Goal: Task Accomplishment & Management: Use online tool/utility

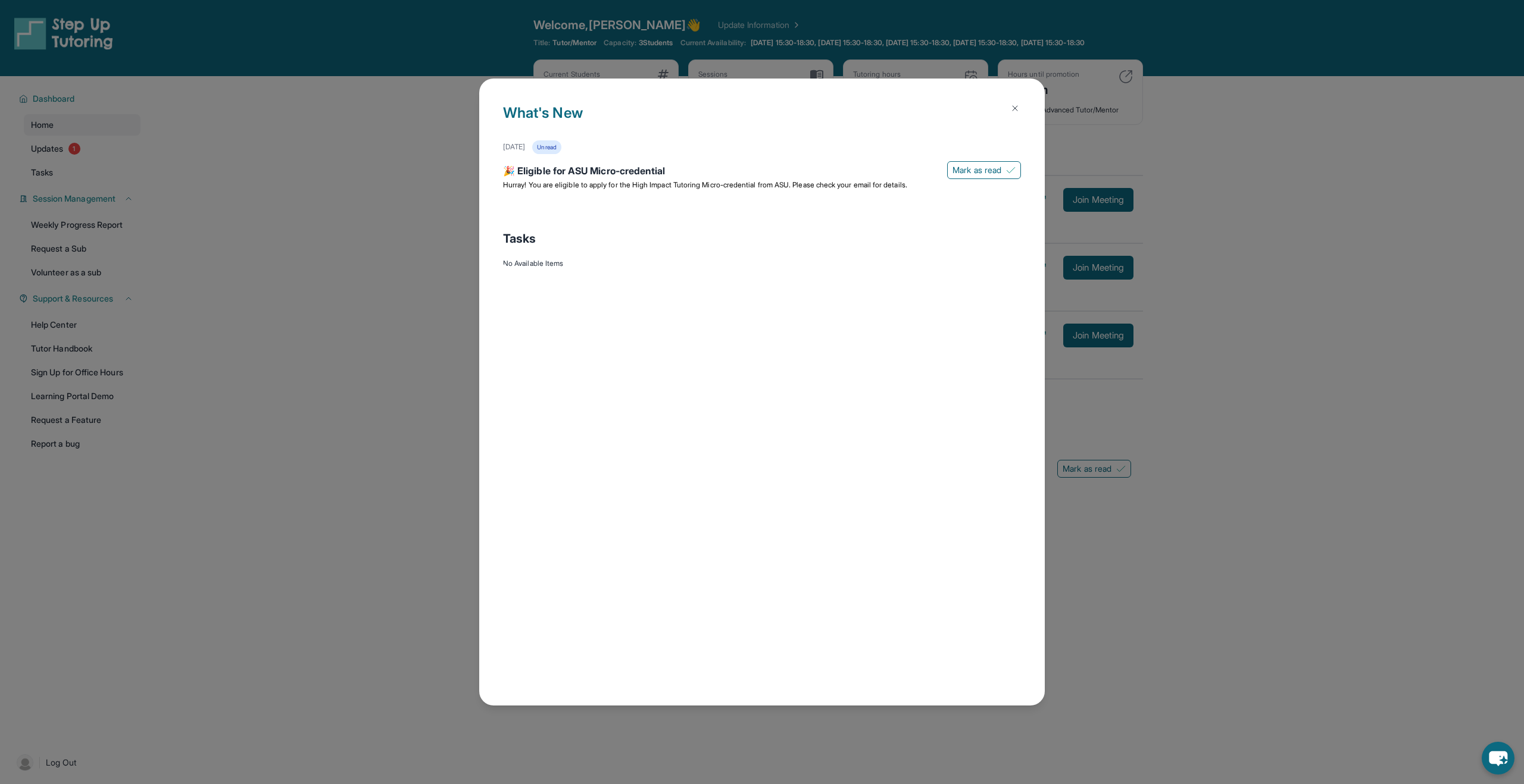
click at [1014, 107] on img at bounding box center [1015, 108] width 10 height 10
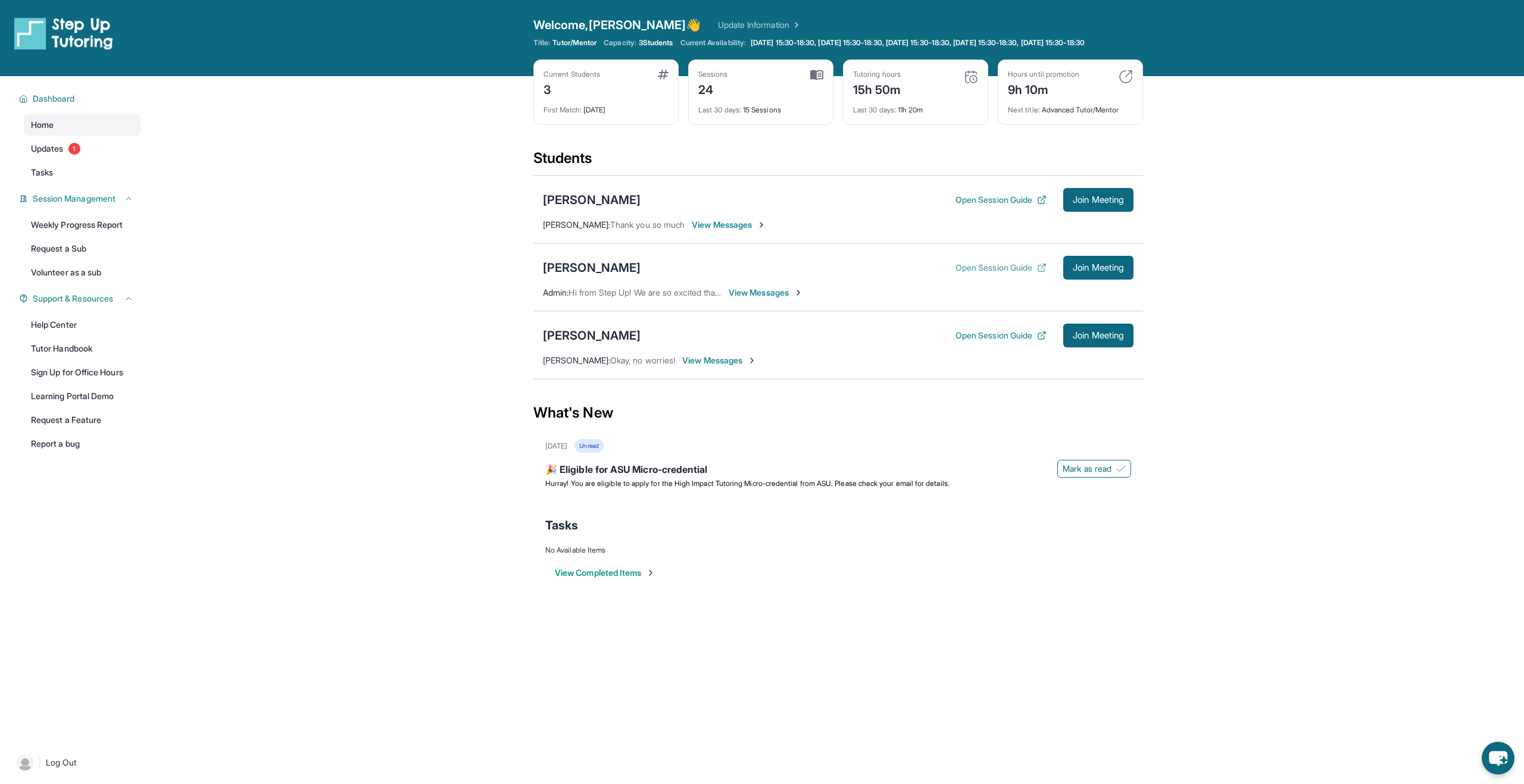
click at [992, 274] on button "Open Session Guide" at bounding box center [1001, 267] width 91 height 12
click at [771, 298] on span "View Messages" at bounding box center [765, 293] width 74 height 12
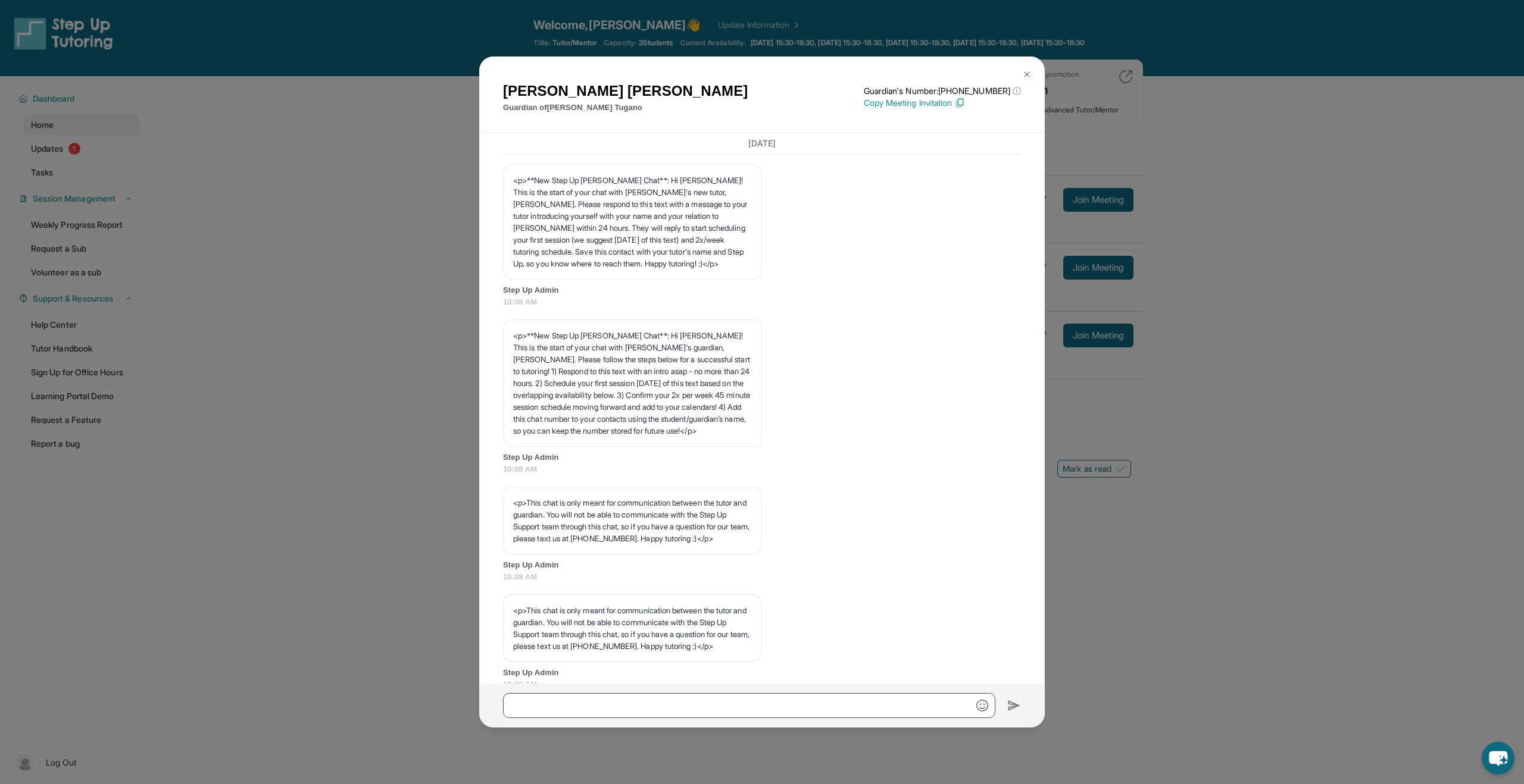
click at [920, 103] on p "Copy Meeting Invitation" at bounding box center [942, 103] width 157 height 12
click at [650, 708] on input "text" at bounding box center [748, 705] width 492 height 25
paste input "**********"
type input "**********"
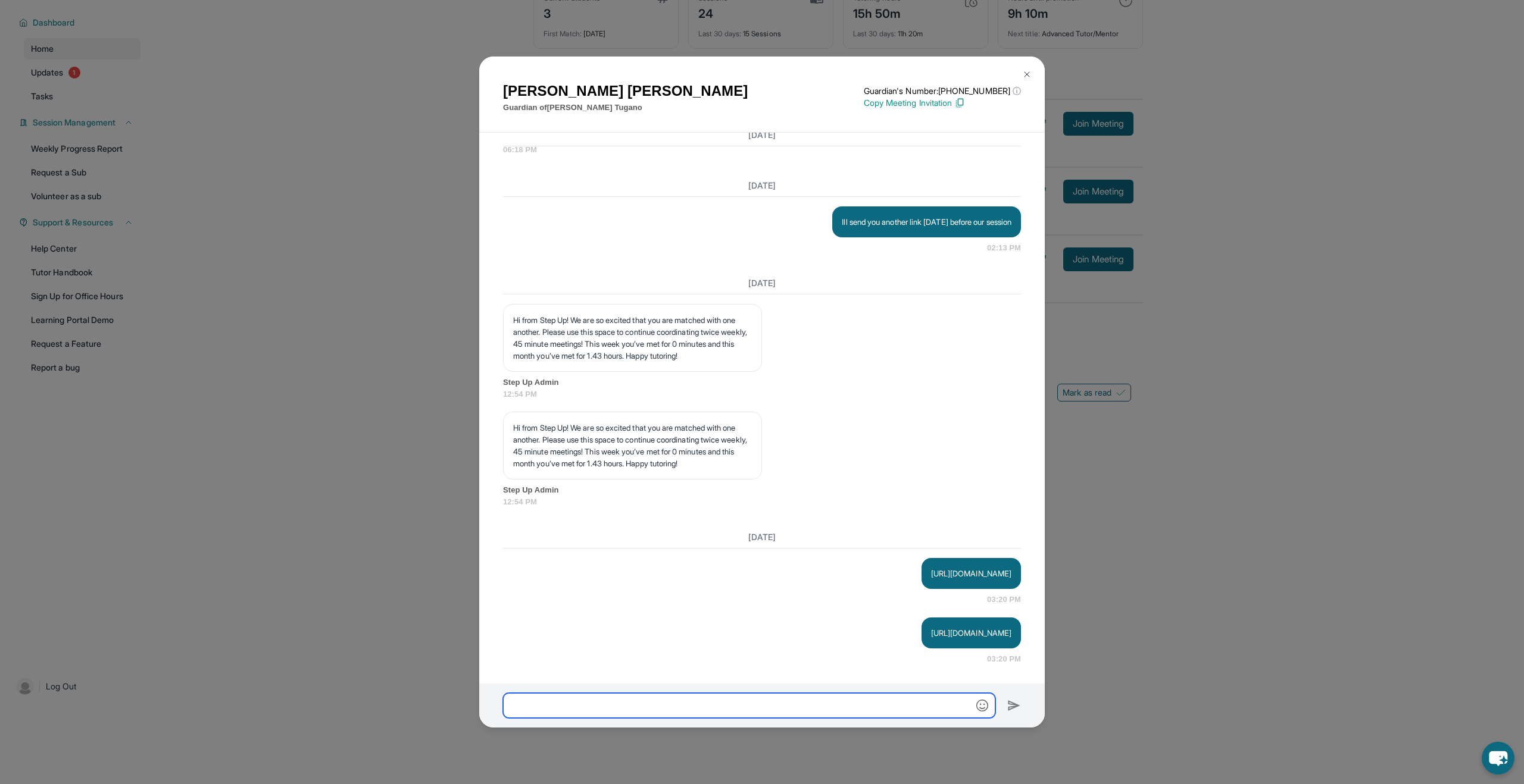
scroll to position [7346, 0]
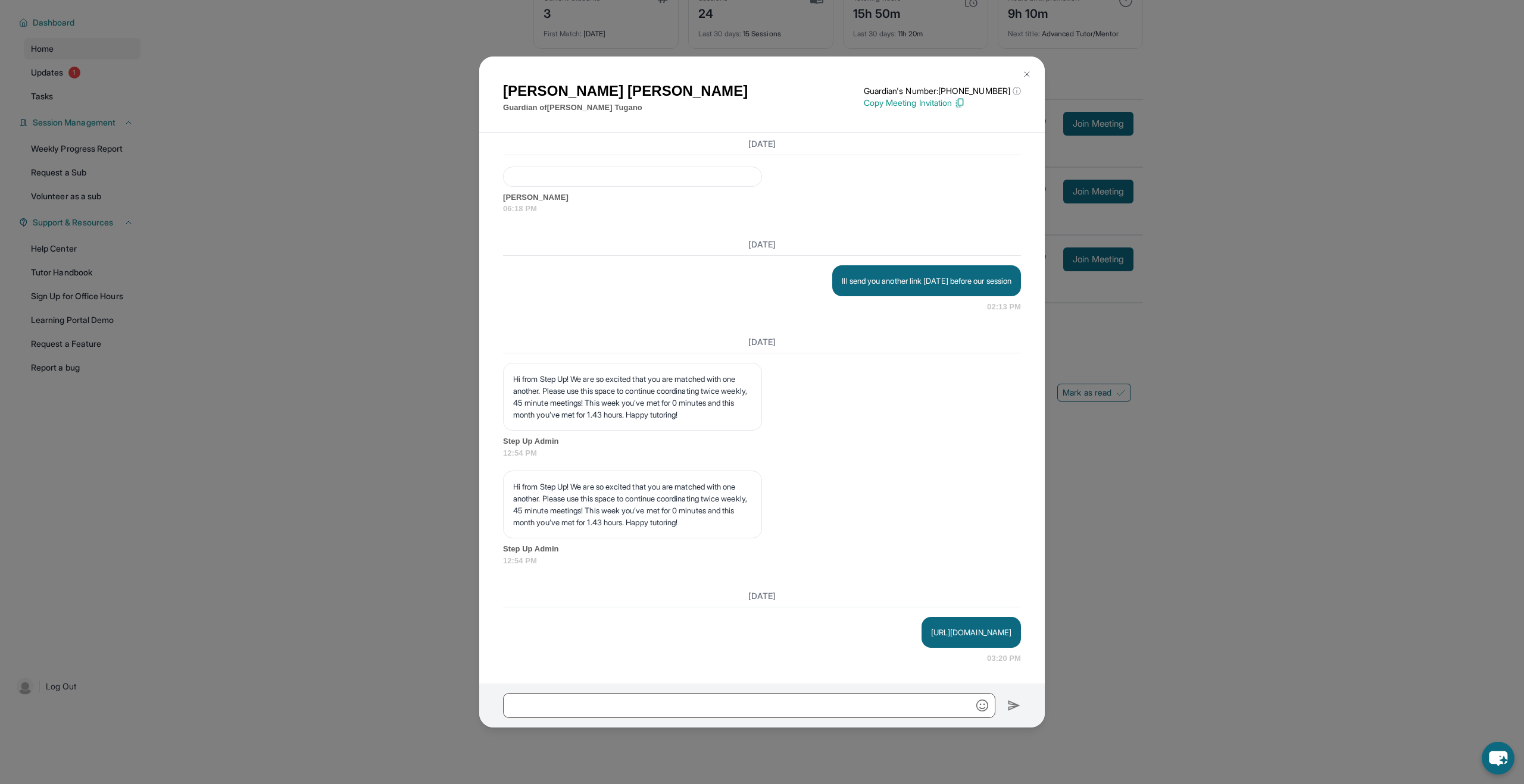
click at [1029, 73] on img at bounding box center [1027, 74] width 10 height 10
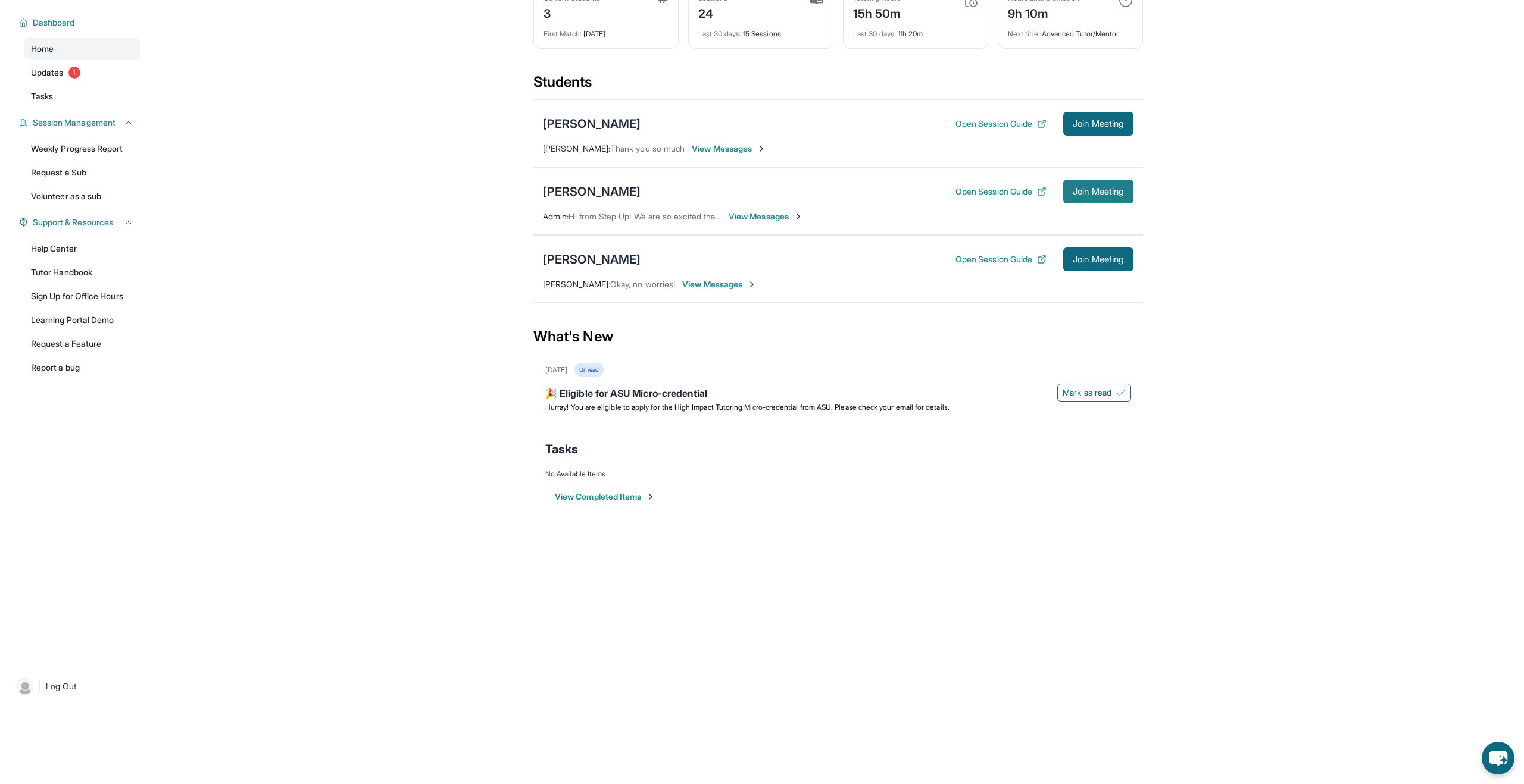
click at [1086, 195] on span "Join Meeting" at bounding box center [1098, 191] width 51 height 7
click at [585, 193] on div "[PERSON_NAME]" at bounding box center [591, 191] width 97 height 17
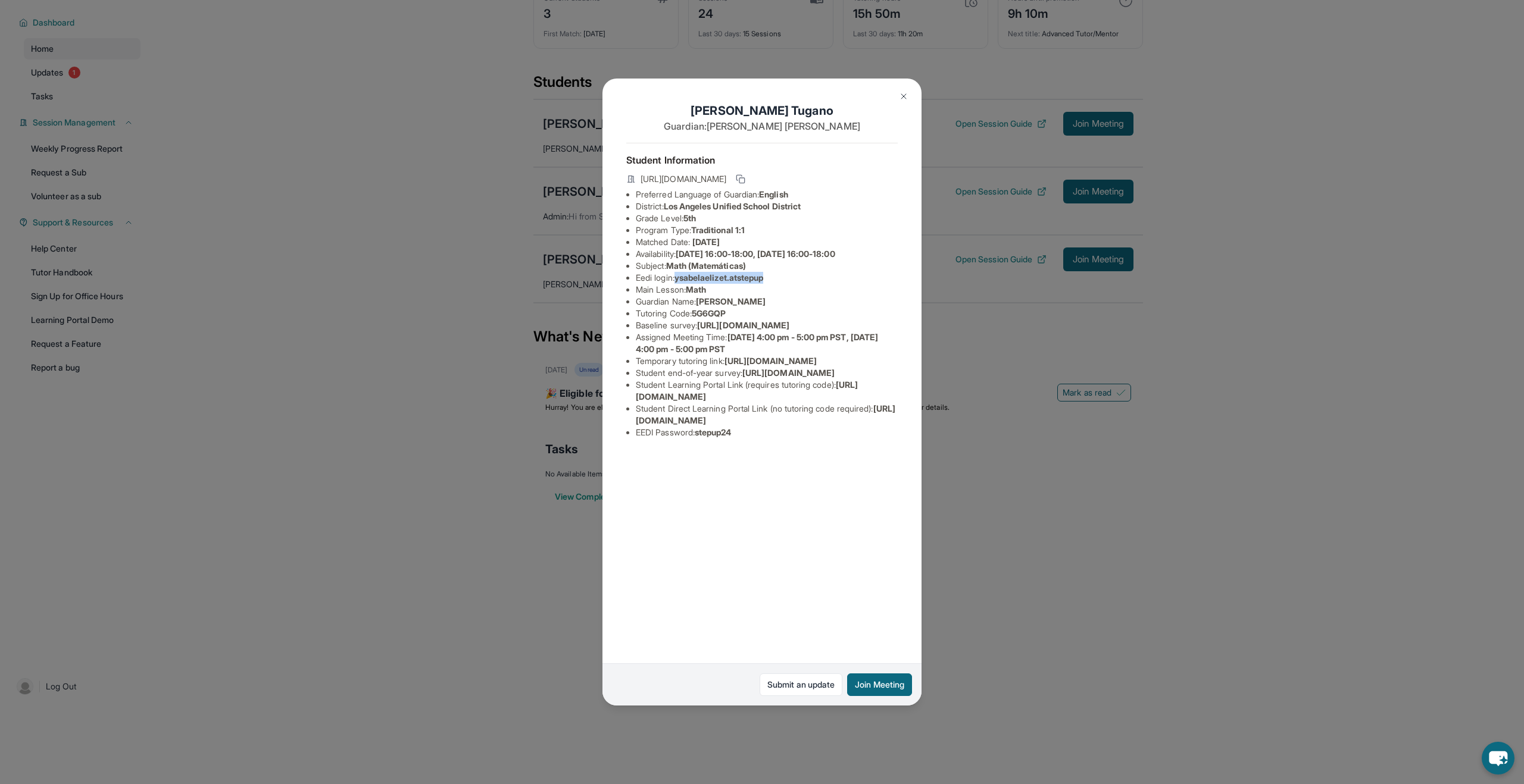
drag, startPoint x: 681, startPoint y: 280, endPoint x: 773, endPoint y: 282, distance: 92.0
click at [773, 282] on li "Eedi login : ysabelaelizet.atstepup" at bounding box center [767, 278] width 262 height 12
copy span "ysabelaelizet.atstepup"
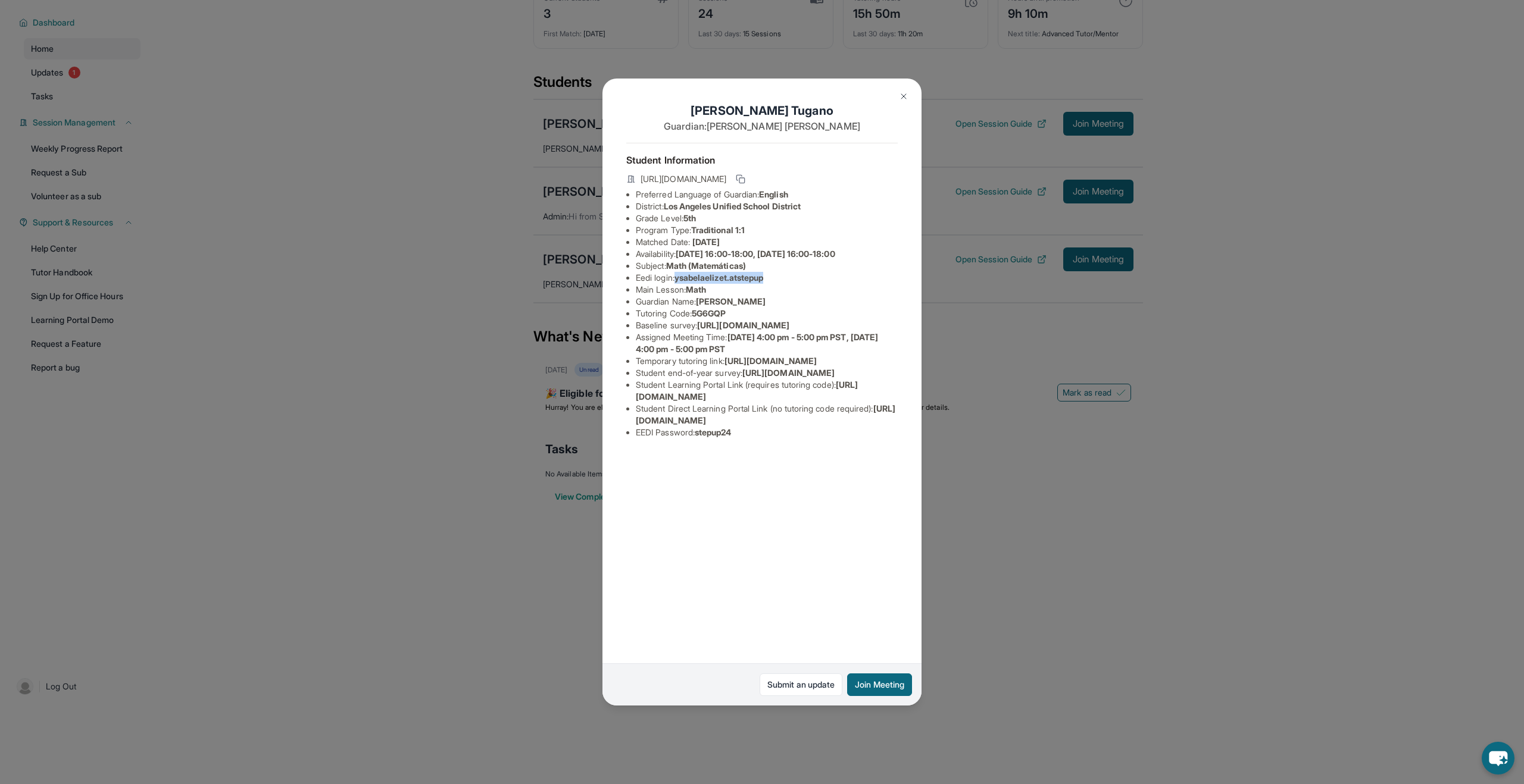
copy span "ysabelaelizet.atstepup"
